Goal: Task Accomplishment & Management: Use online tool/utility

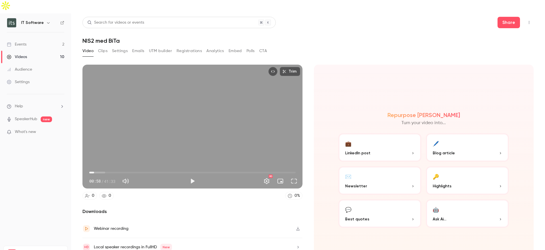
scroll to position [422, 0]
click at [527, 20] on icon "Top Bar Actions" at bounding box center [529, 22] width 5 height 4
click at [511, 41] on div "Duplicate as new event" at bounding box center [503, 39] width 44 height 6
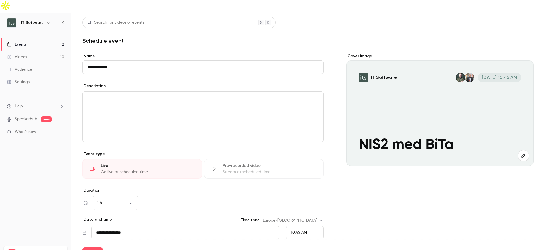
paste input "**********"
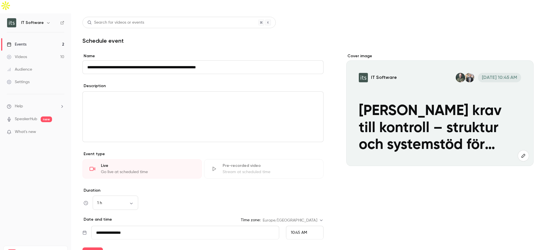
type input "**********"
click at [142, 95] on p "editor" at bounding box center [203, 98] width 232 height 7
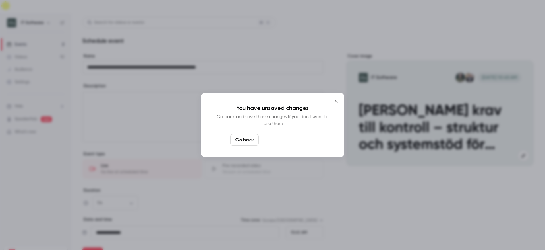
click at [287, 141] on button "Leave page anyway" at bounding box center [288, 139] width 54 height 11
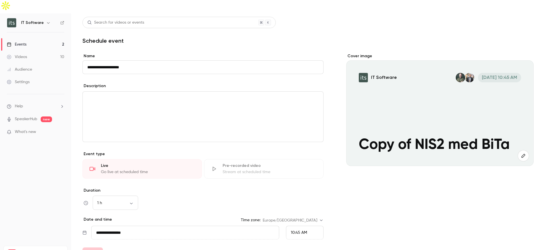
click at [354, 168] on div "Cover image IT Software [DATE] 10:45 AM Copy of NIS2 med BiTa" at bounding box center [439, 200] width 187 height 295
click at [10, 55] on icon at bounding box center [9, 57] width 5 height 5
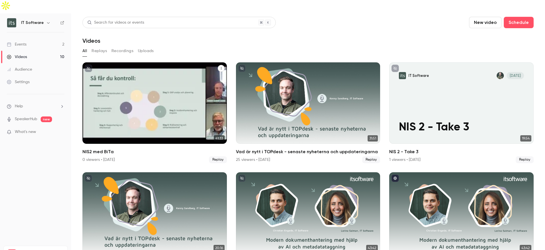
click at [220, 67] on icon "NIS2 med BiTa" at bounding box center [221, 68] width 3 height 3
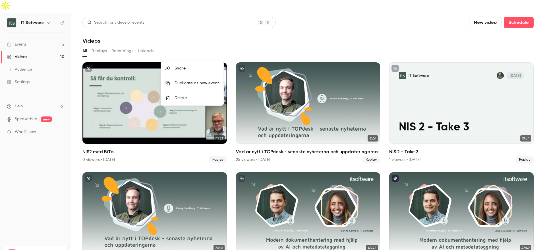
click at [192, 84] on div "Duplicate as new event" at bounding box center [197, 83] width 44 height 6
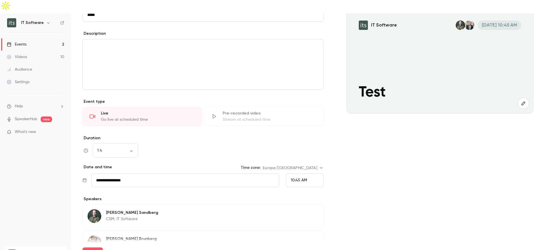
scroll to position [114, 0]
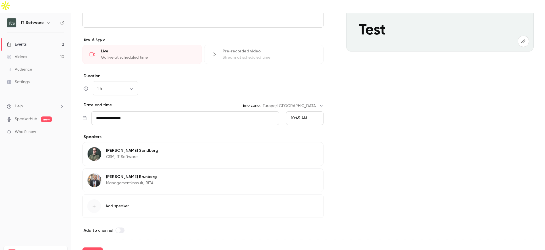
type input "****"
click at [299, 116] on span "10:45 AM" at bounding box center [299, 118] width 16 height 4
click at [294, 71] on span "11:00 AM" at bounding box center [296, 70] width 16 height 4
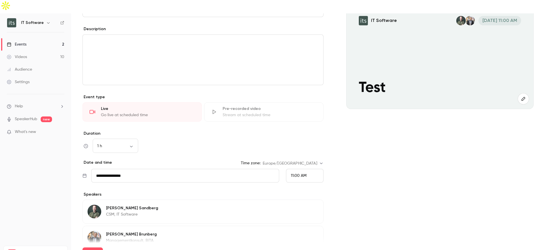
scroll to position [0, 0]
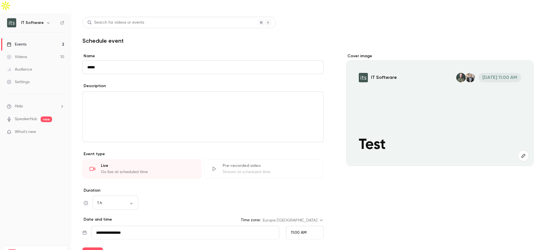
click at [129, 60] on input "****" at bounding box center [202, 67] width 241 height 14
type input "*"
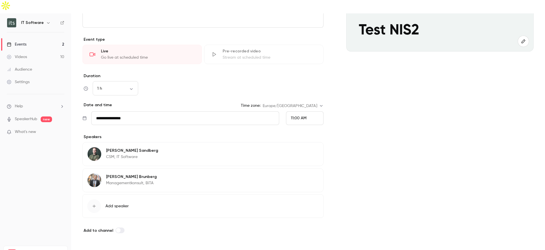
click at [90, 247] on button "Save" at bounding box center [92, 252] width 20 height 11
type input "**********"
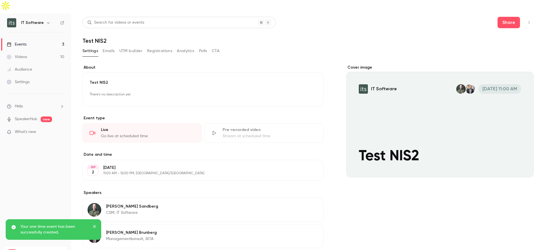
click at [13, 42] on div "Events" at bounding box center [17, 45] width 20 height 6
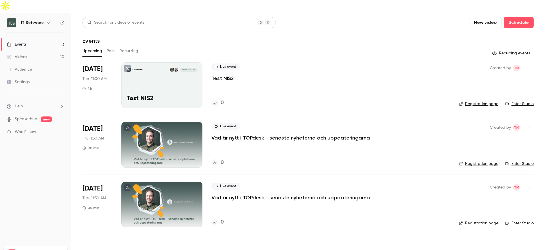
click at [530, 66] on icon "button" at bounding box center [529, 68] width 5 height 4
click at [542, 47] on div at bounding box center [272, 125] width 545 height 250
click at [474, 101] on link "Registration page" at bounding box center [479, 104] width 40 height 6
click at [111, 46] on button "Past" at bounding box center [111, 50] width 8 height 9
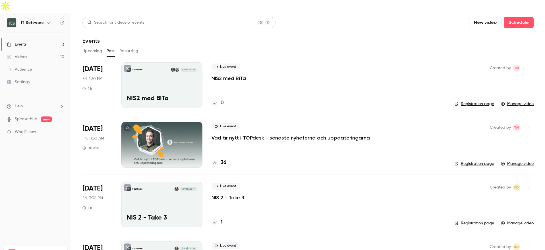
click at [92, 46] on button "Upcoming" at bounding box center [92, 50] width 20 height 9
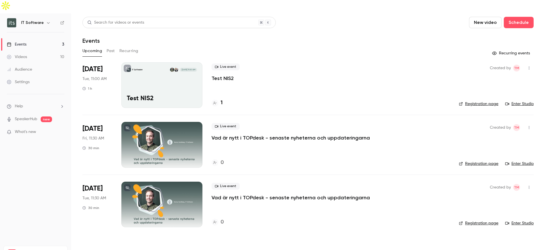
click at [529, 63] on button "button" at bounding box center [529, 67] width 9 height 9
click at [494, 84] on div "Invite to Studio" at bounding box center [507, 84] width 43 height 6
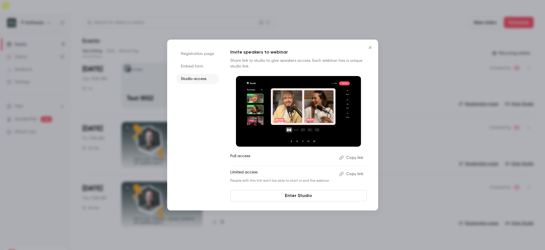
click at [372, 47] on icon "Close" at bounding box center [370, 47] width 7 height 5
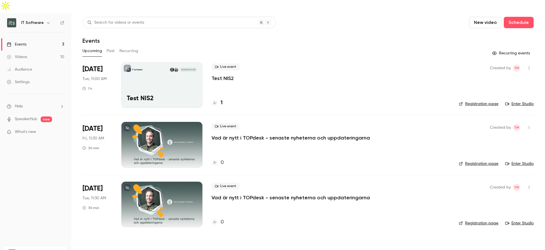
click at [184, 77] on div "IT Software [DATE] 11:00 AM Test NIS2" at bounding box center [161, 85] width 81 height 46
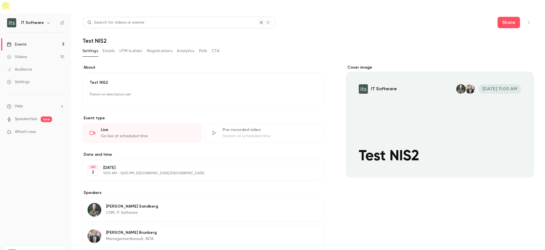
click at [527, 20] on icon "button" at bounding box center [529, 22] width 5 height 4
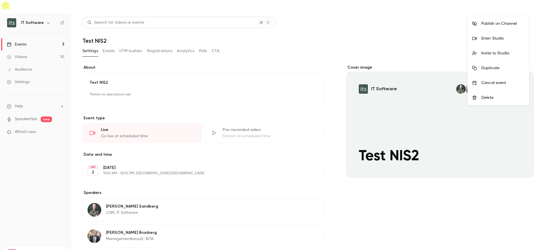
click at [497, 38] on div "Enter Studio" at bounding box center [503, 39] width 43 height 6
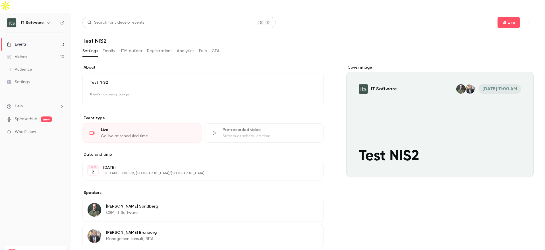
click at [184, 46] on button "Analytics" at bounding box center [186, 50] width 18 height 9
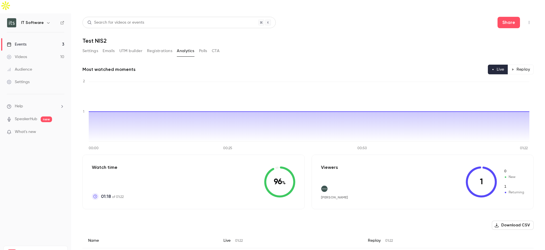
click at [204, 46] on button "Polls" at bounding box center [203, 50] width 8 height 9
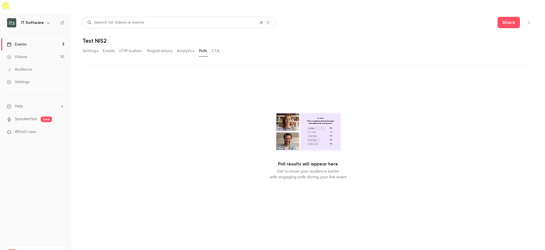
click at [215, 46] on button "CTA" at bounding box center [216, 50] width 8 height 9
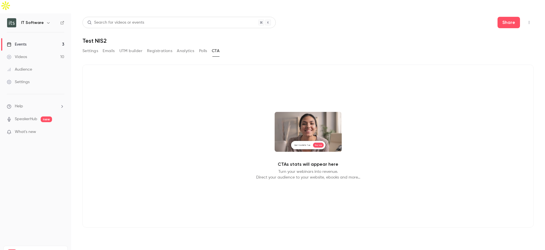
click at [167, 46] on button "Registrations" at bounding box center [159, 50] width 25 height 9
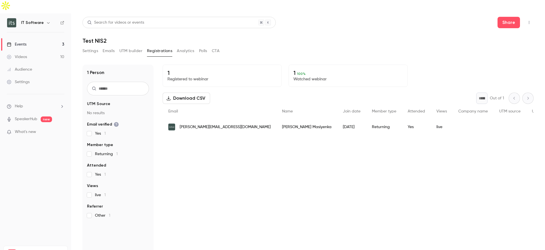
click at [135, 46] on button "UTM builder" at bounding box center [130, 50] width 23 height 9
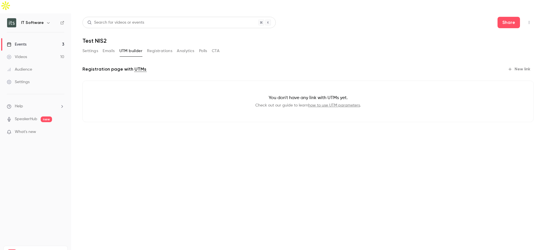
click at [107, 46] on button "Emails" at bounding box center [109, 50] width 12 height 9
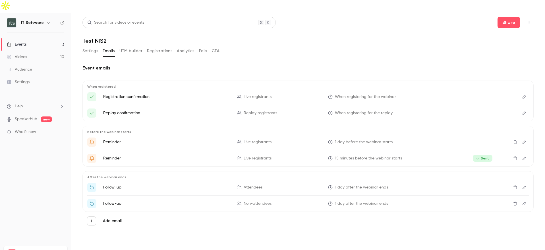
click at [20, 54] on div "Videos" at bounding box center [17, 57] width 20 height 6
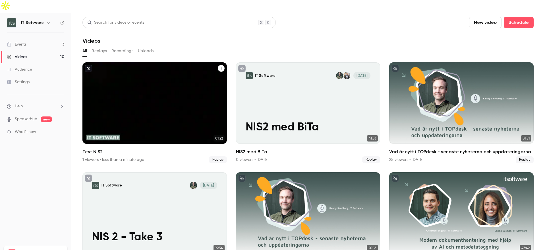
click at [221, 67] on icon "Test NIS2" at bounding box center [221, 68] width 1 height 3
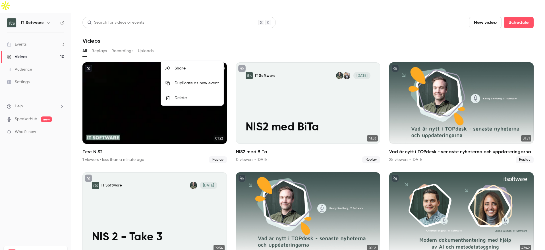
click at [187, 101] on li "Delete" at bounding box center [192, 97] width 63 height 15
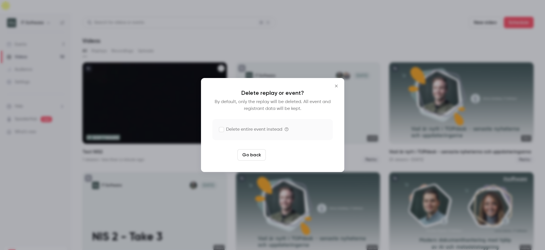
click at [285, 155] on button "Delete replay" at bounding box center [288, 154] width 40 height 11
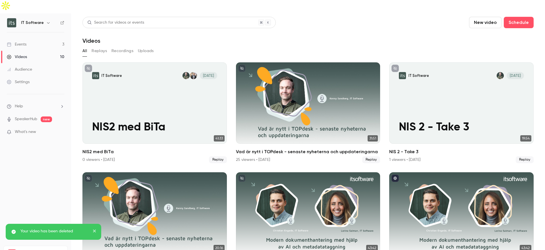
click at [98, 46] on button "Replays" at bounding box center [99, 50] width 15 height 9
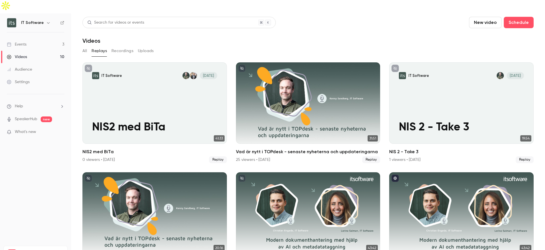
click at [85, 46] on button "All" at bounding box center [84, 50] width 5 height 9
click at [146, 46] on button "Uploads" at bounding box center [146, 50] width 16 height 9
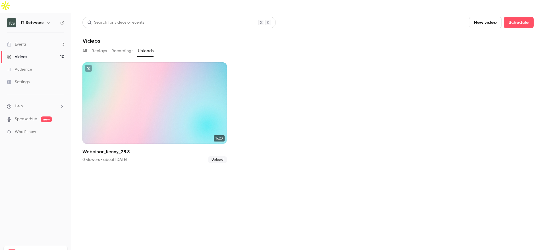
click at [120, 46] on button "Recordings" at bounding box center [123, 50] width 22 height 9
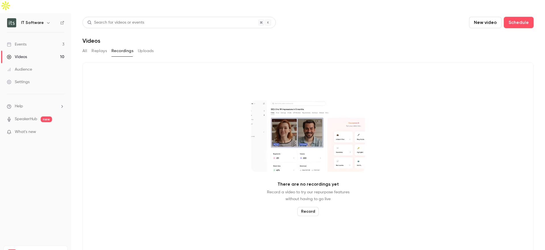
click at [306, 207] on button "Record" at bounding box center [308, 211] width 21 height 9
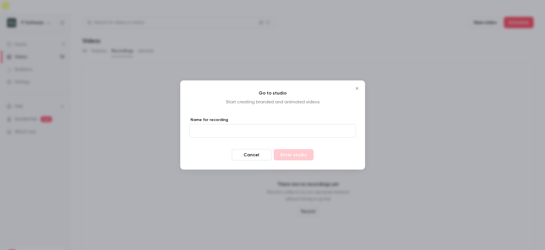
click at [358, 87] on icon "Close" at bounding box center [357, 88] width 3 height 3
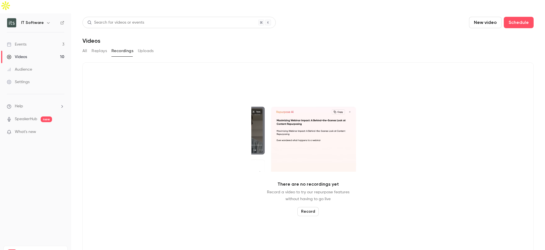
click at [95, 46] on button "Replays" at bounding box center [99, 50] width 15 height 9
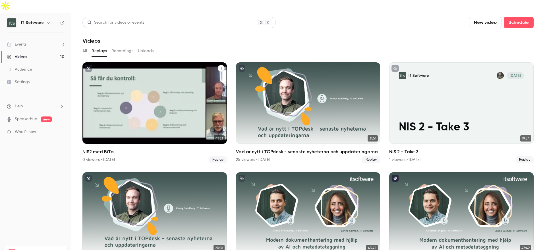
click at [221, 67] on icon "NIS2 med BiTa" at bounding box center [221, 68] width 1 height 3
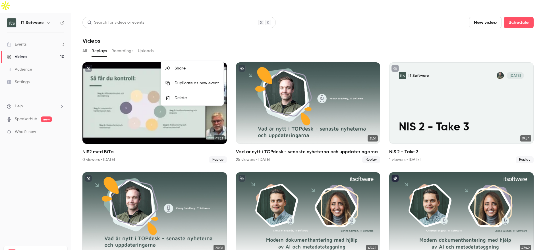
click at [232, 32] on div at bounding box center [272, 125] width 545 height 250
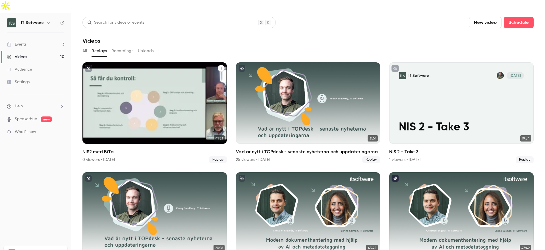
click at [85, 46] on button "All" at bounding box center [84, 50] width 5 height 9
click at [164, 96] on div "IT Software [DATE] NIS2 med BiTa" at bounding box center [154, 102] width 145 height 81
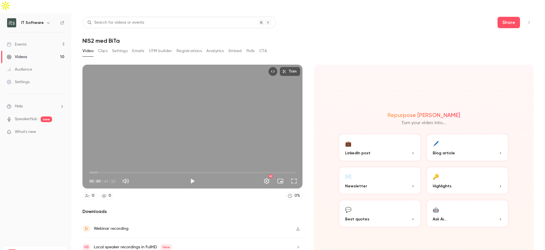
click at [267, 46] on button "CTA" at bounding box center [263, 50] width 8 height 9
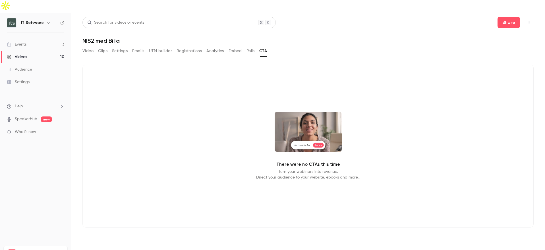
click at [240, 46] on button "Embed" at bounding box center [235, 50] width 13 height 9
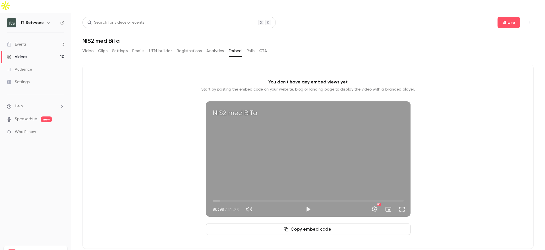
click at [119, 46] on button "Settings" at bounding box center [120, 50] width 16 height 9
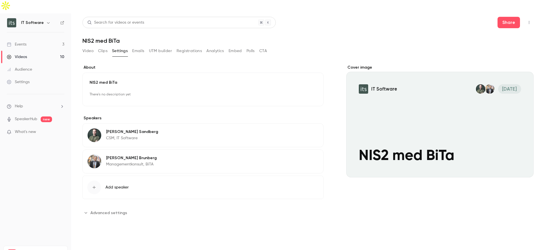
click at [100, 46] on button "Clips" at bounding box center [102, 50] width 9 height 9
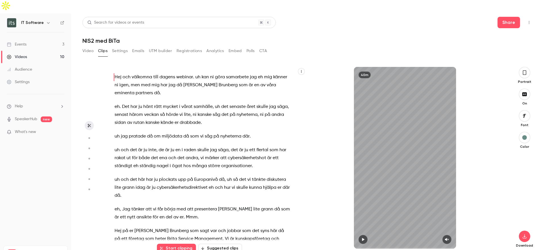
click at [86, 46] on button "Video" at bounding box center [87, 50] width 11 height 9
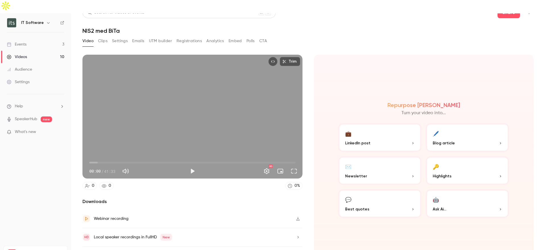
scroll to position [10, 0]
click at [296, 216] on icon "button" at bounding box center [298, 218] width 5 height 4
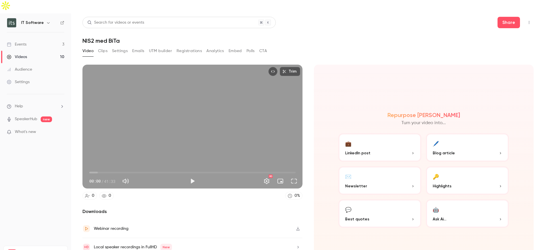
click at [527, 20] on icon "Top Bar Actions" at bounding box center [529, 22] width 5 height 4
click at [361, 62] on div at bounding box center [272, 125] width 545 height 250
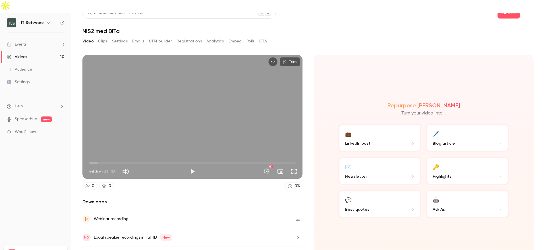
scroll to position [10, 0]
click at [26, 54] on div "Videos" at bounding box center [17, 57] width 20 height 6
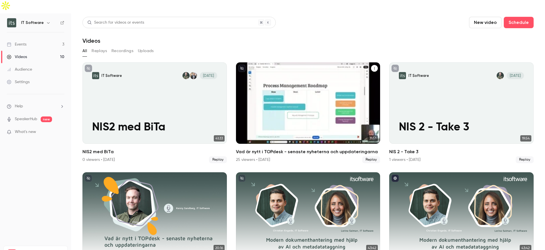
click at [373, 67] on icon "Vad är nytt i TOPdesk - senaste nyheterna och uppdateringarna" at bounding box center [374, 68] width 3 height 3
click at [277, 98] on div at bounding box center [272, 125] width 545 height 250
click at [280, 111] on div "Vad är nytt i TOPdesk - senaste nyheterna och uppdateringarna" at bounding box center [308, 102] width 145 height 81
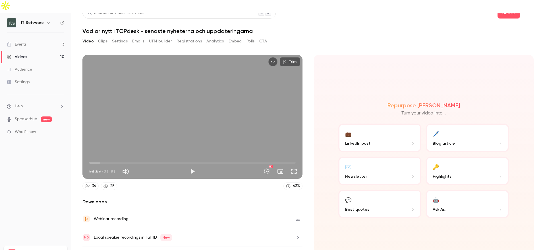
scroll to position [10, 0]
click at [296, 216] on icon "button" at bounding box center [297, 218] width 3 height 4
click at [218, 36] on button "Analytics" at bounding box center [216, 40] width 18 height 9
